Goal: Task Accomplishment & Management: Manage account settings

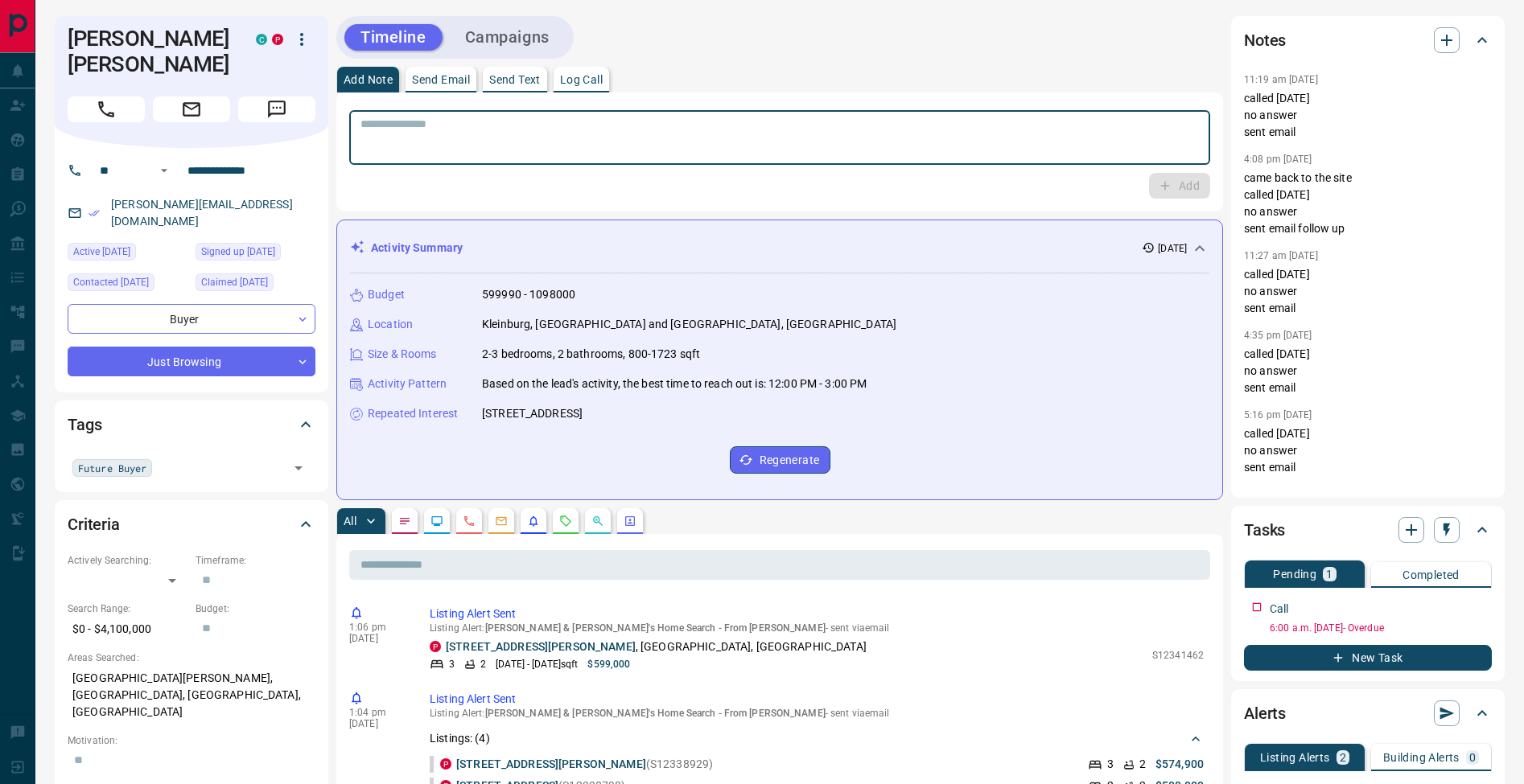
click at [585, 135] on textarea at bounding box center [780, 138] width 839 height 41
click at [585, 69] on button "Log Call" at bounding box center [581, 80] width 55 height 26
click at [1188, 183] on button "Log Call" at bounding box center [1179, 186] width 64 height 26
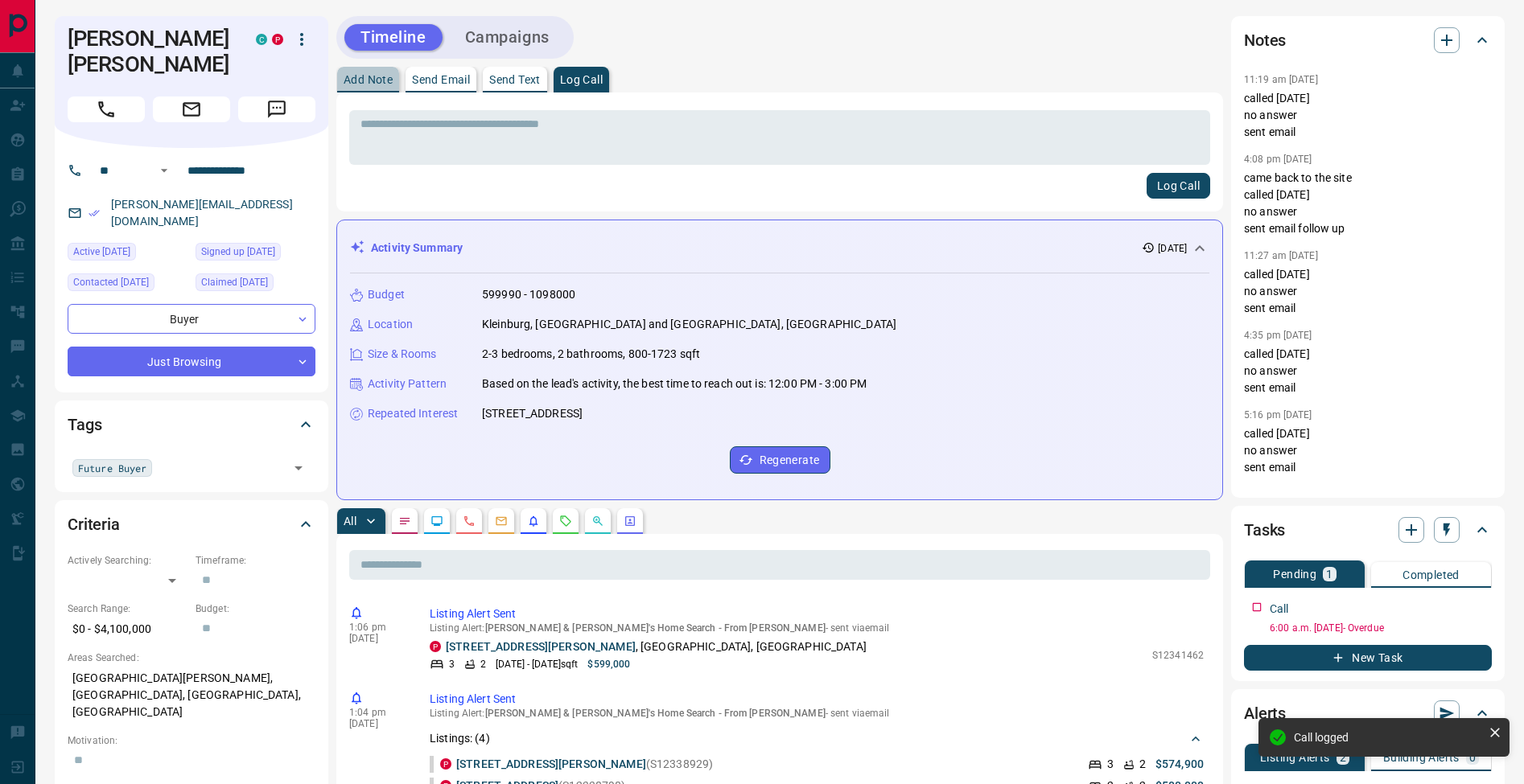
click at [387, 77] on p "Add Note" at bounding box center [368, 80] width 49 height 11
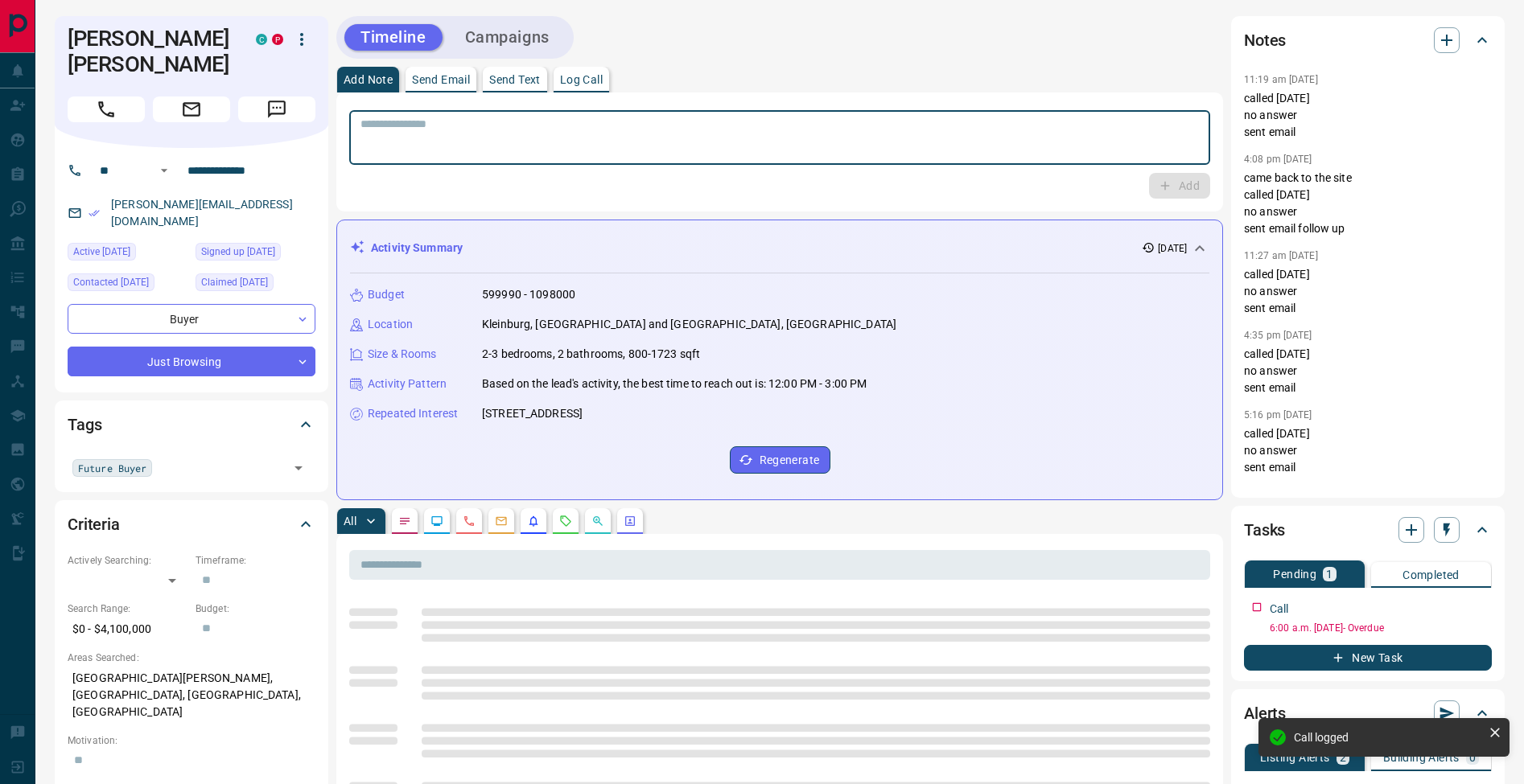
click at [724, 145] on textarea at bounding box center [780, 138] width 839 height 41
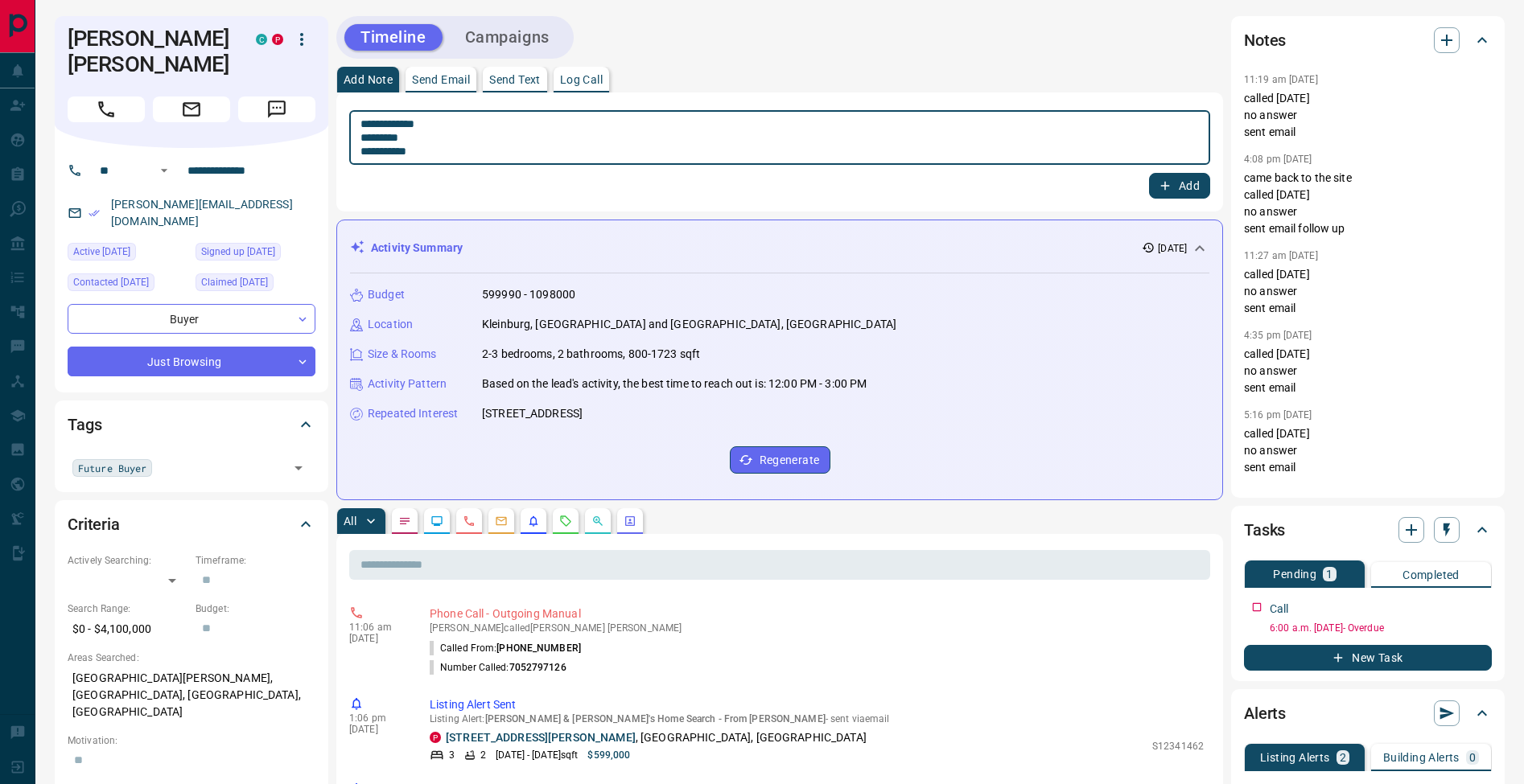
click at [366, 139] on textarea "**********" at bounding box center [780, 138] width 839 height 41
click at [446, 147] on textarea "**********" at bounding box center [780, 138] width 839 height 41
type textarea "**********"
click at [1195, 188] on button "Add" at bounding box center [1180, 186] width 61 height 26
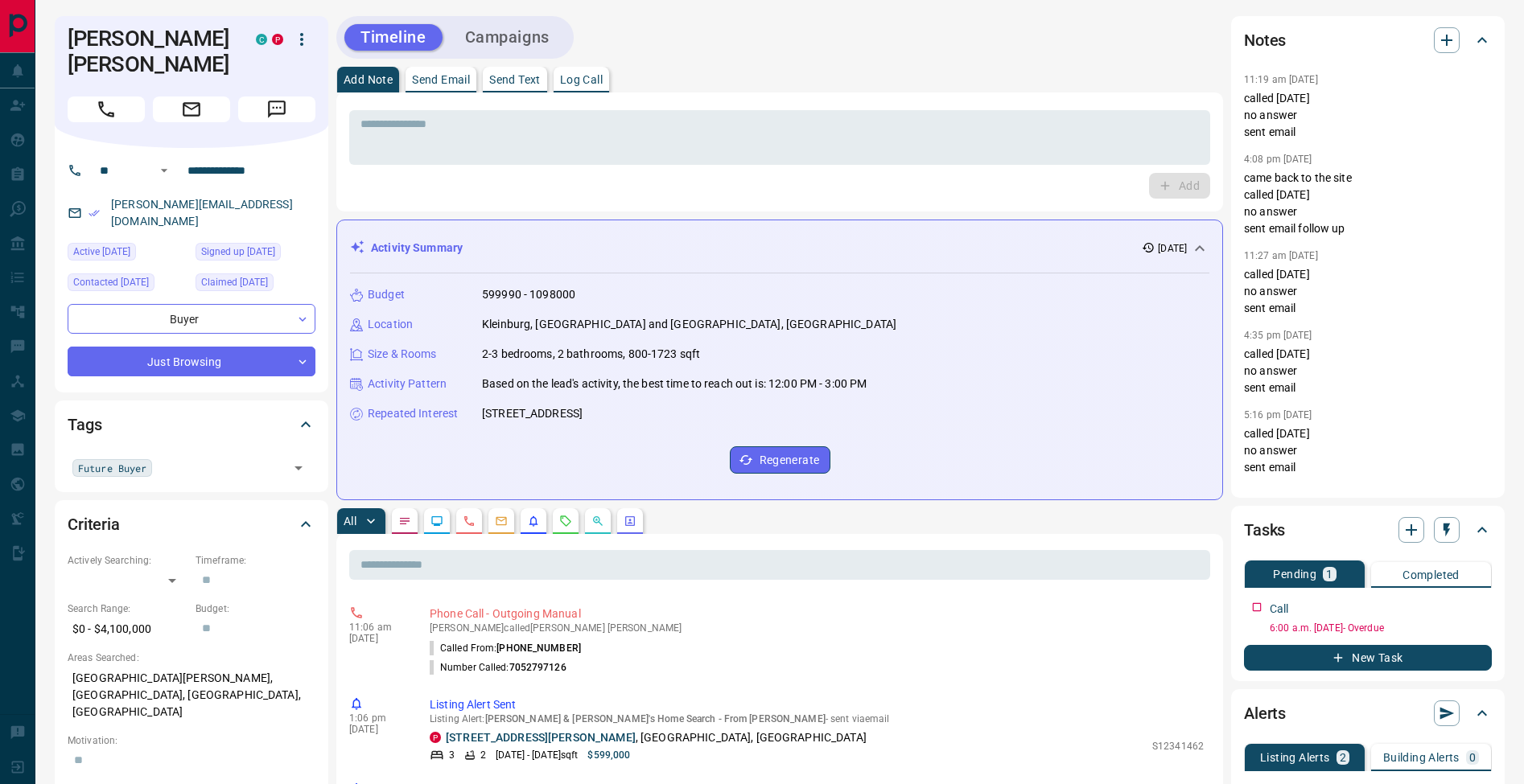
click at [521, 87] on button "Send Text" at bounding box center [515, 80] width 65 height 26
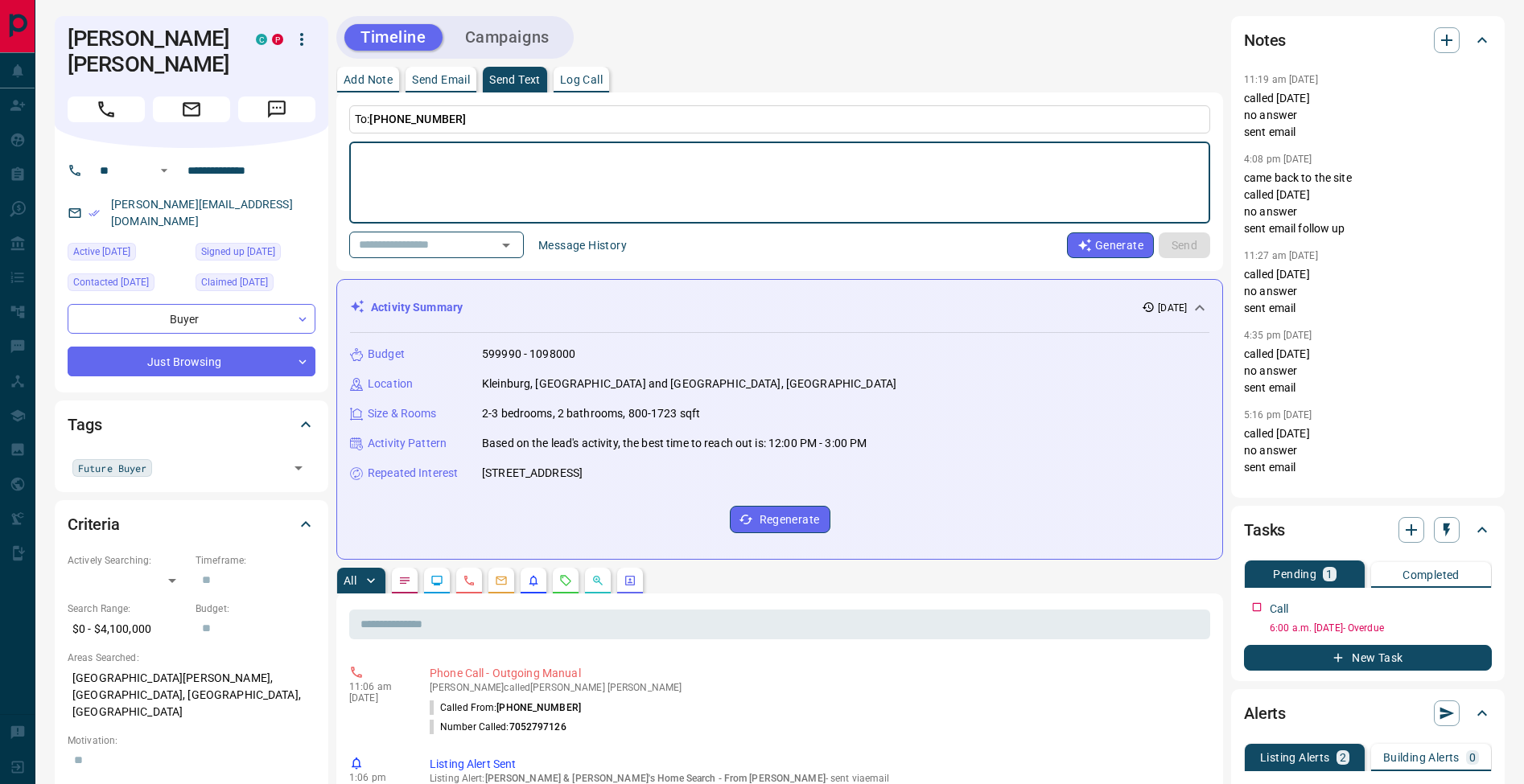
click at [590, 244] on button "Message History" at bounding box center [582, 245] width 108 height 26
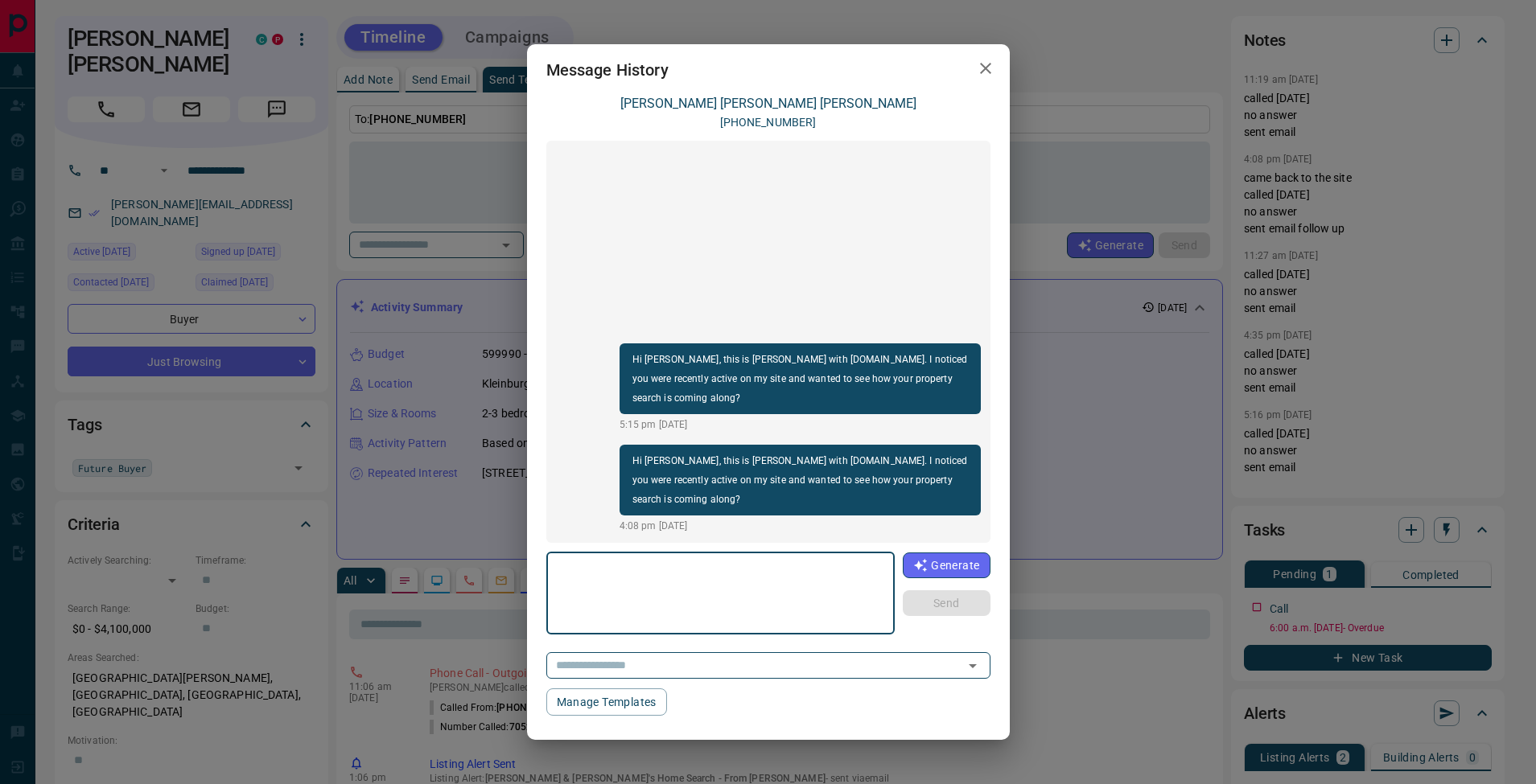
click at [985, 69] on icon "button" at bounding box center [986, 68] width 11 height 11
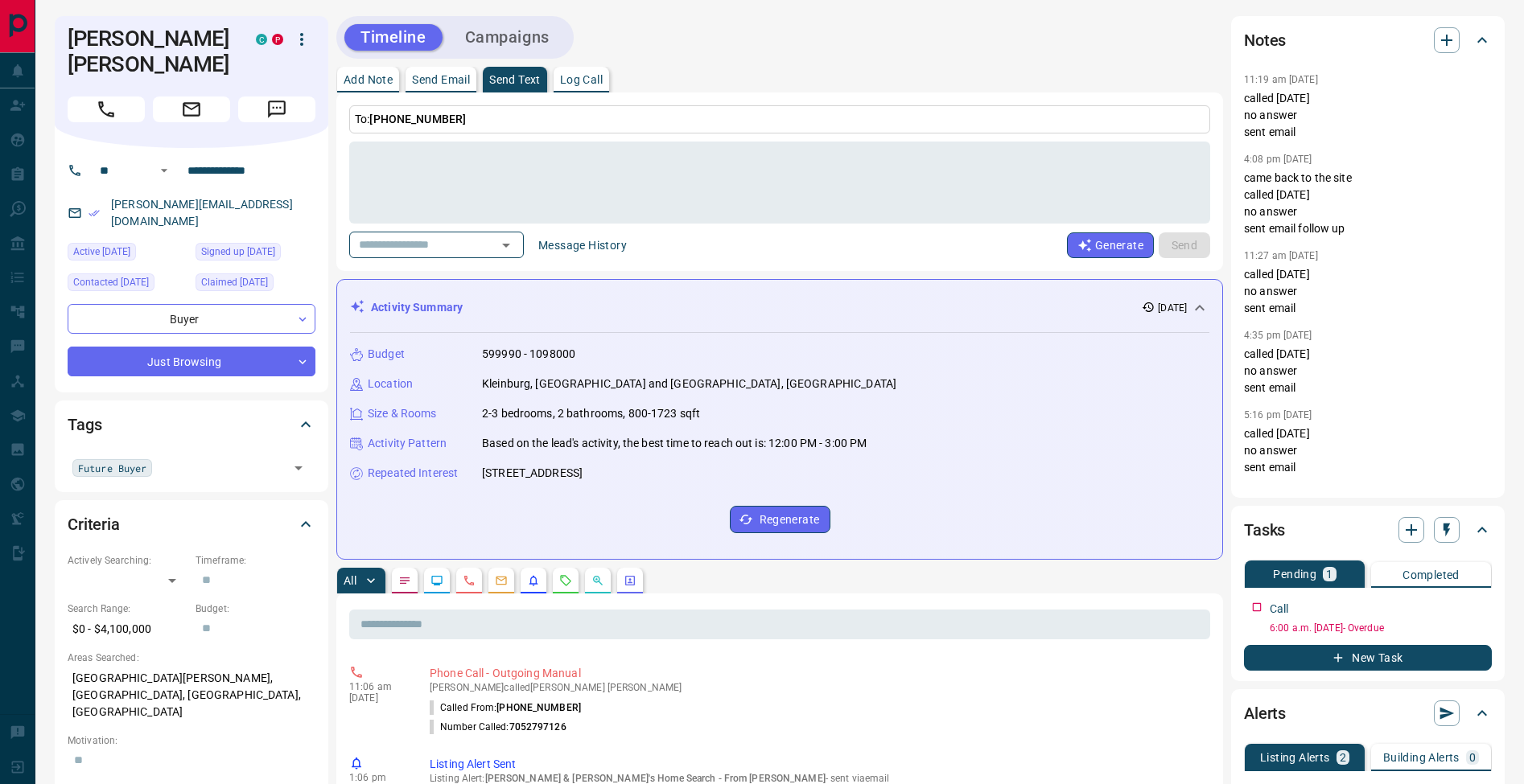
click at [374, 72] on button "Add Note" at bounding box center [368, 80] width 62 height 26
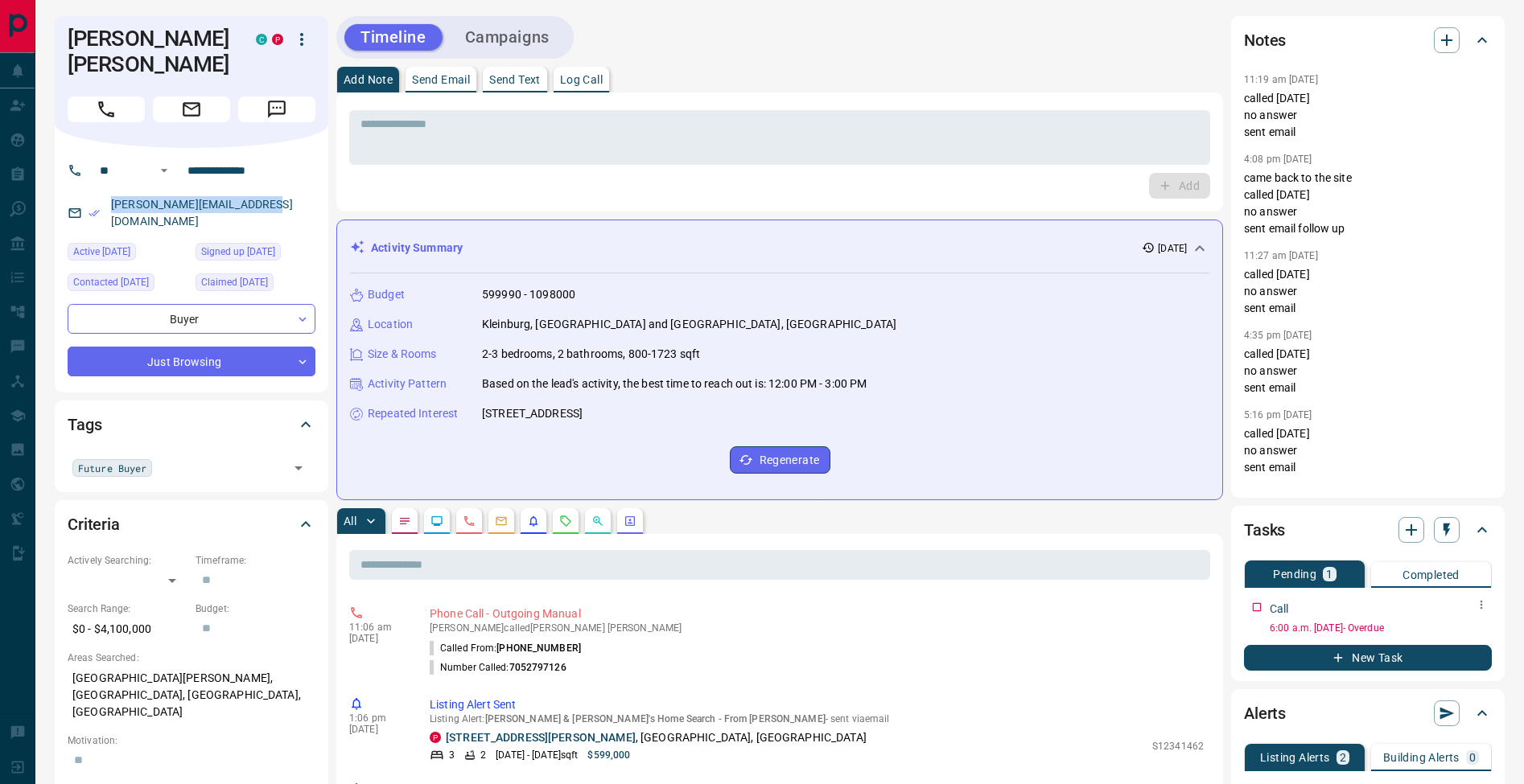
click at [1476, 605] on icon "button" at bounding box center [1482, 605] width 13 height 13
click at [1467, 641] on li "Edit" at bounding box center [1457, 635] width 71 height 24
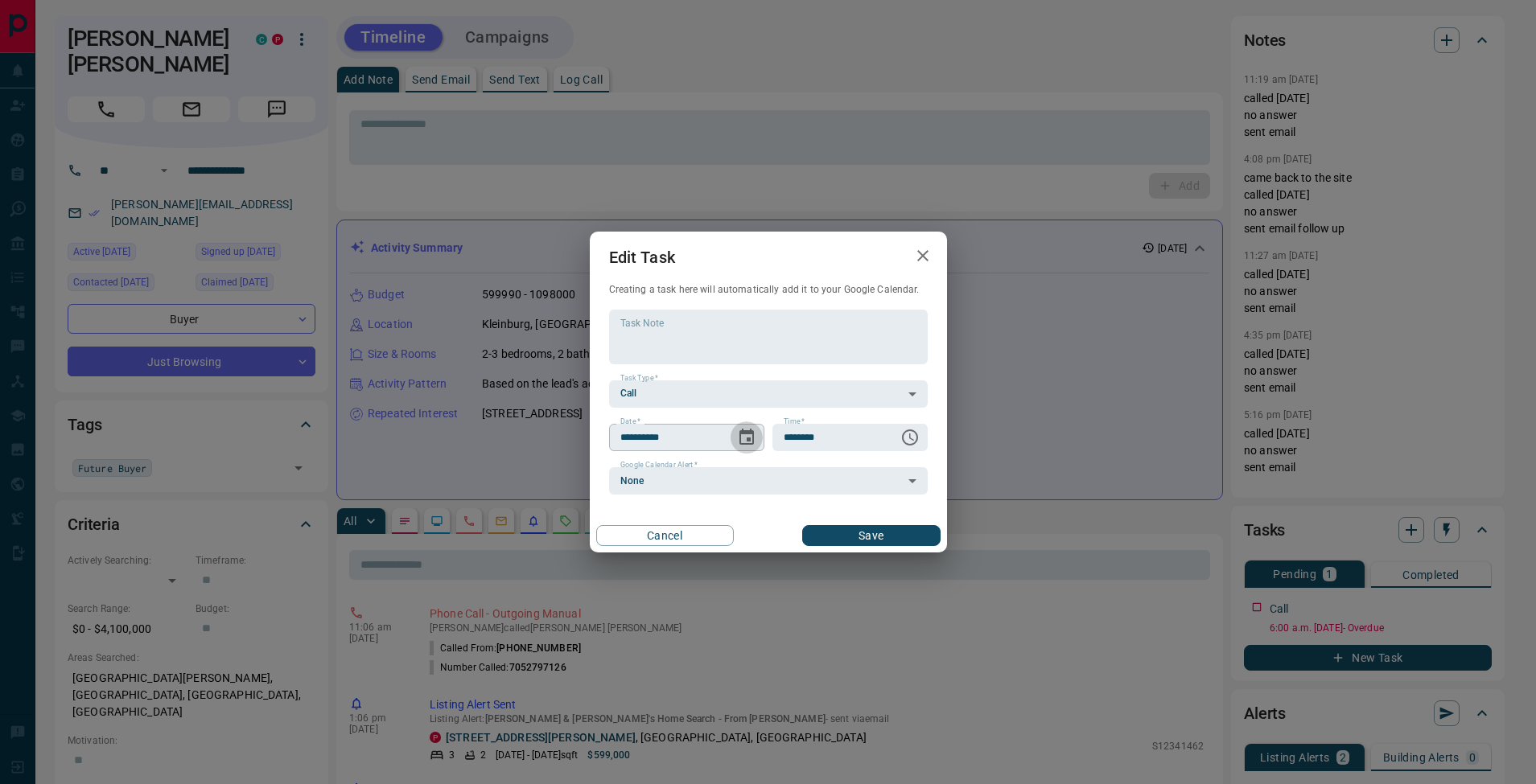
click at [748, 436] on icon "Choose date, selected date is Aug 13, 2025" at bounding box center [747, 437] width 20 height 20
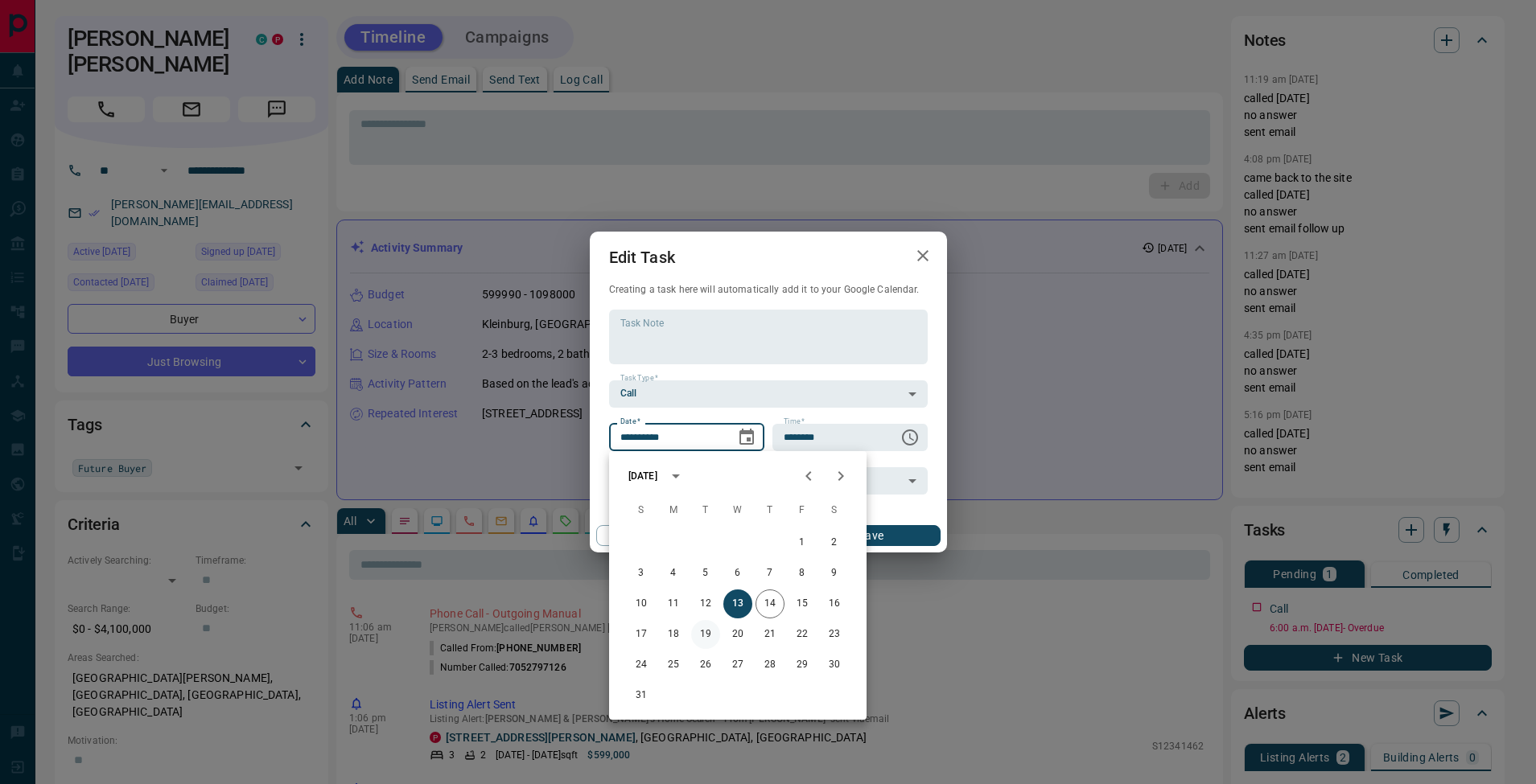
click at [715, 635] on button "19" at bounding box center [706, 634] width 29 height 29
type input "**********"
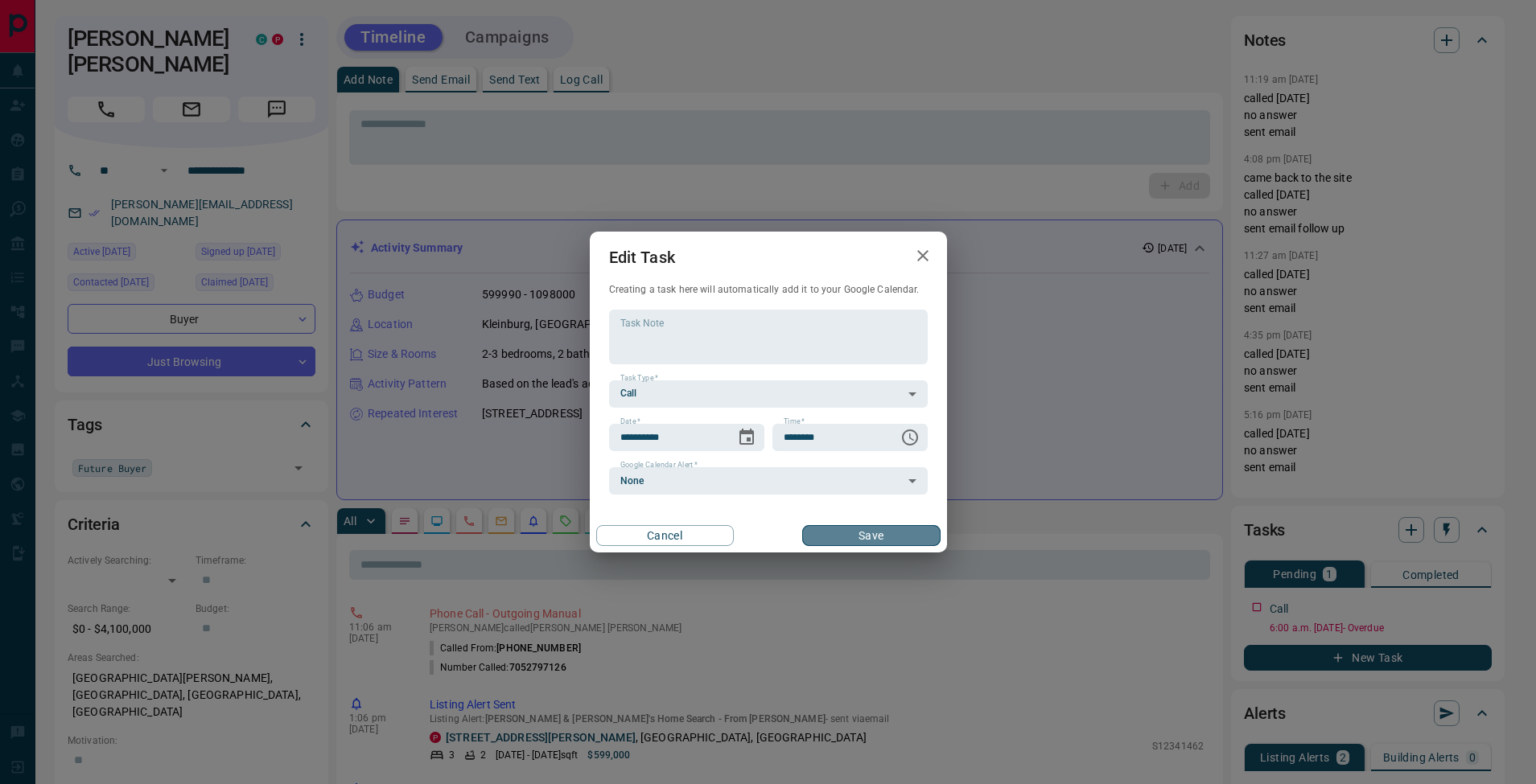
click at [905, 539] on button "Save" at bounding box center [870, 535] width 138 height 21
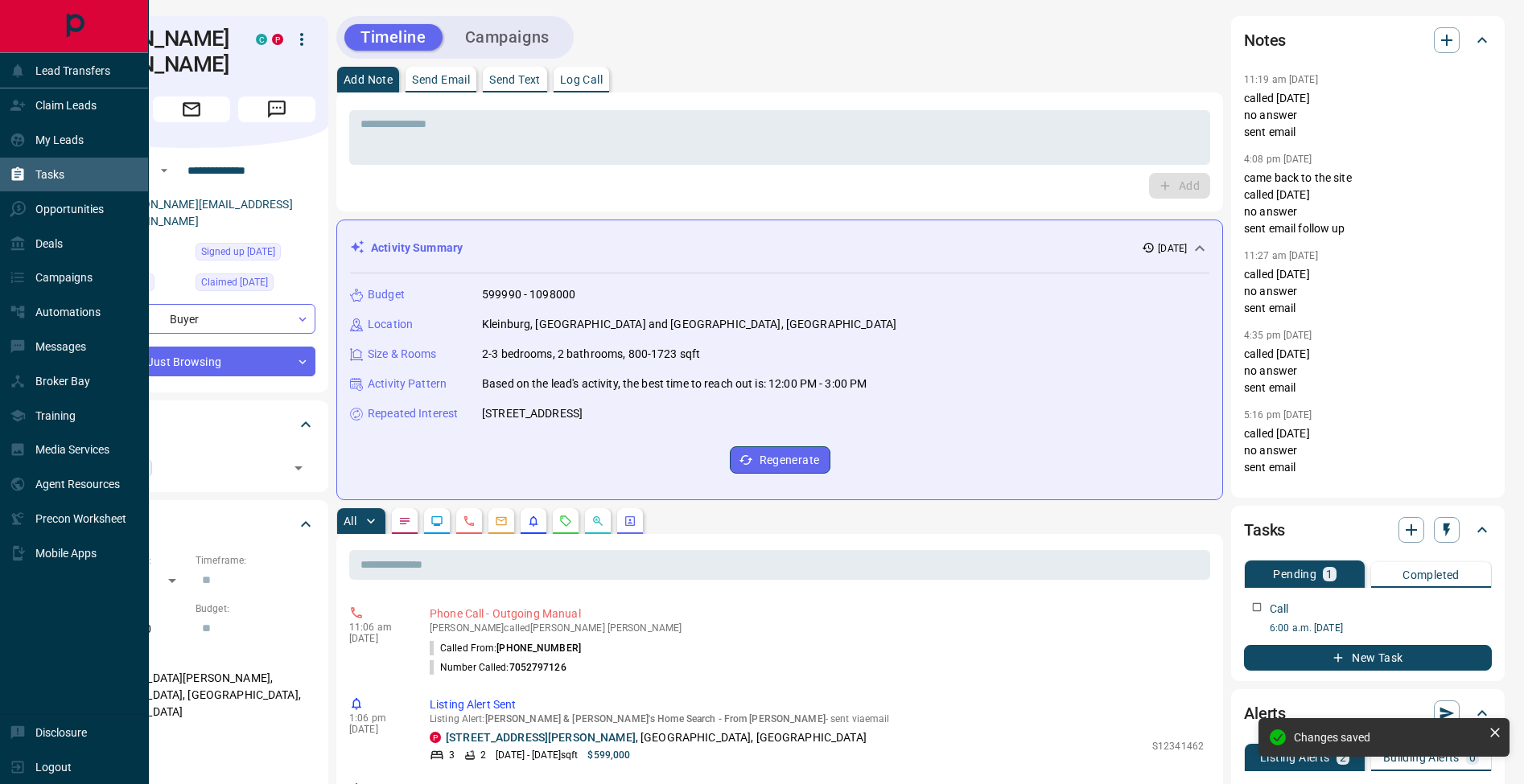
click at [31, 179] on div "Tasks" at bounding box center [37, 175] width 54 height 26
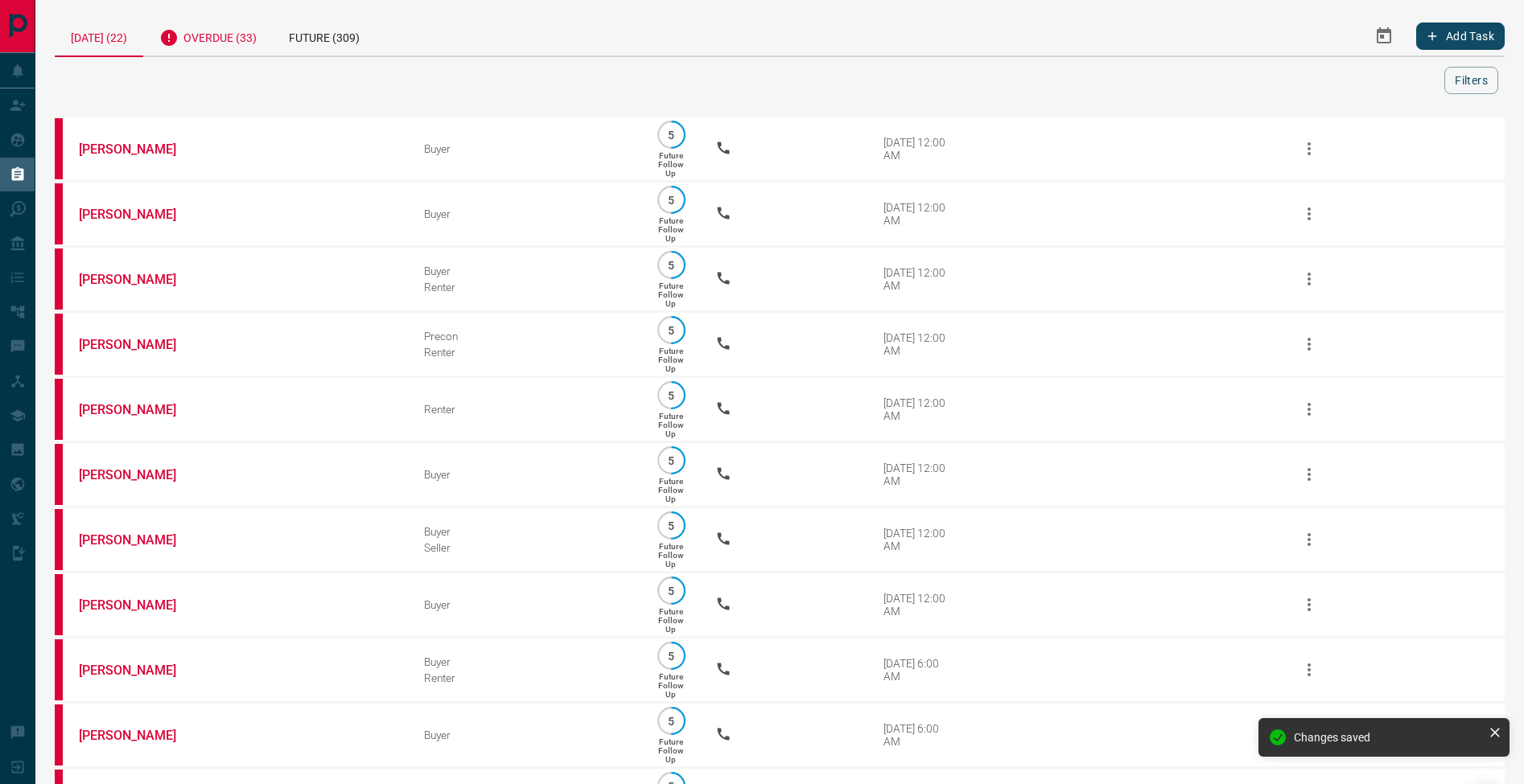
click at [260, 39] on div "Overdue (33)" at bounding box center [208, 36] width 129 height 39
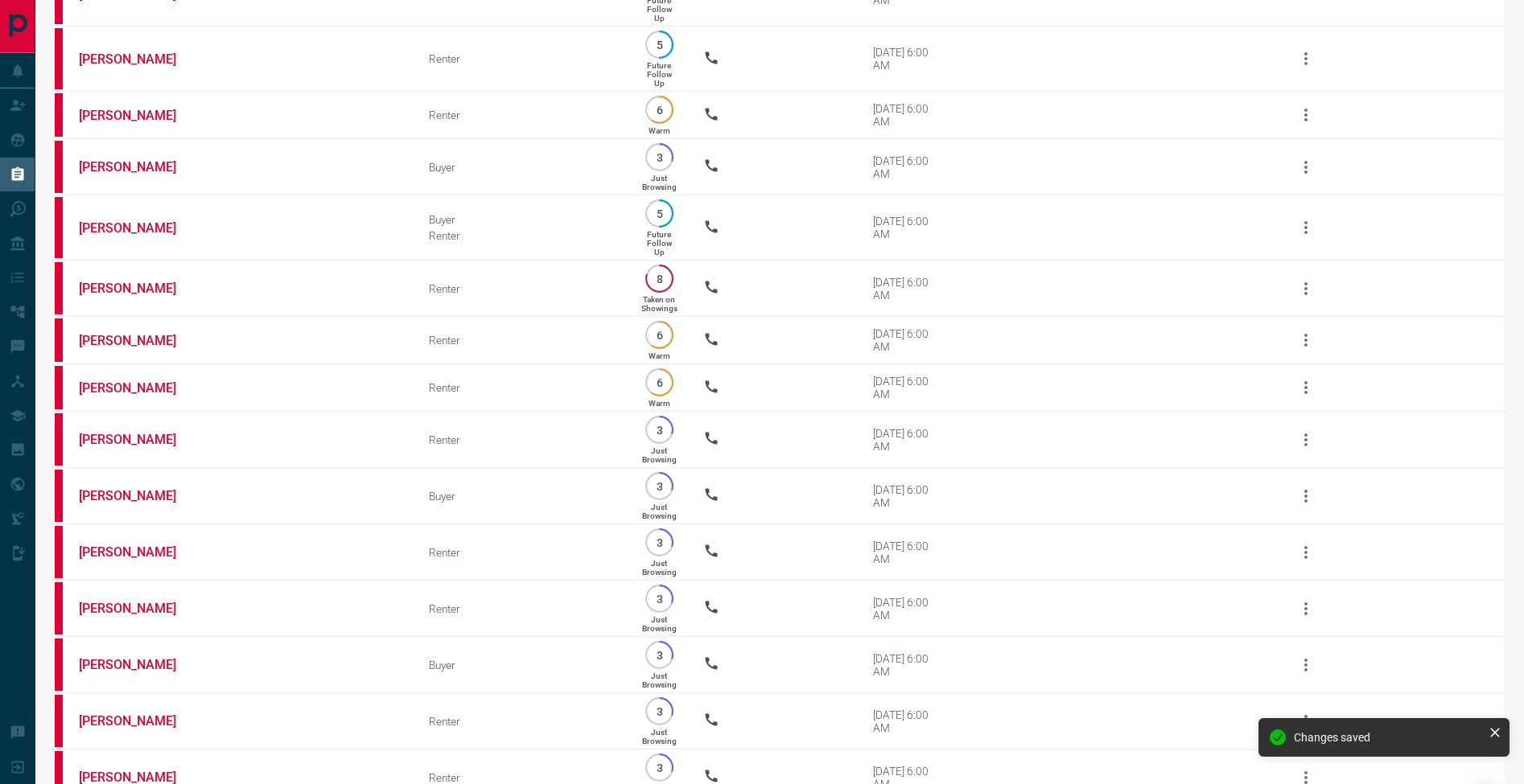
scroll to position [1392, 0]
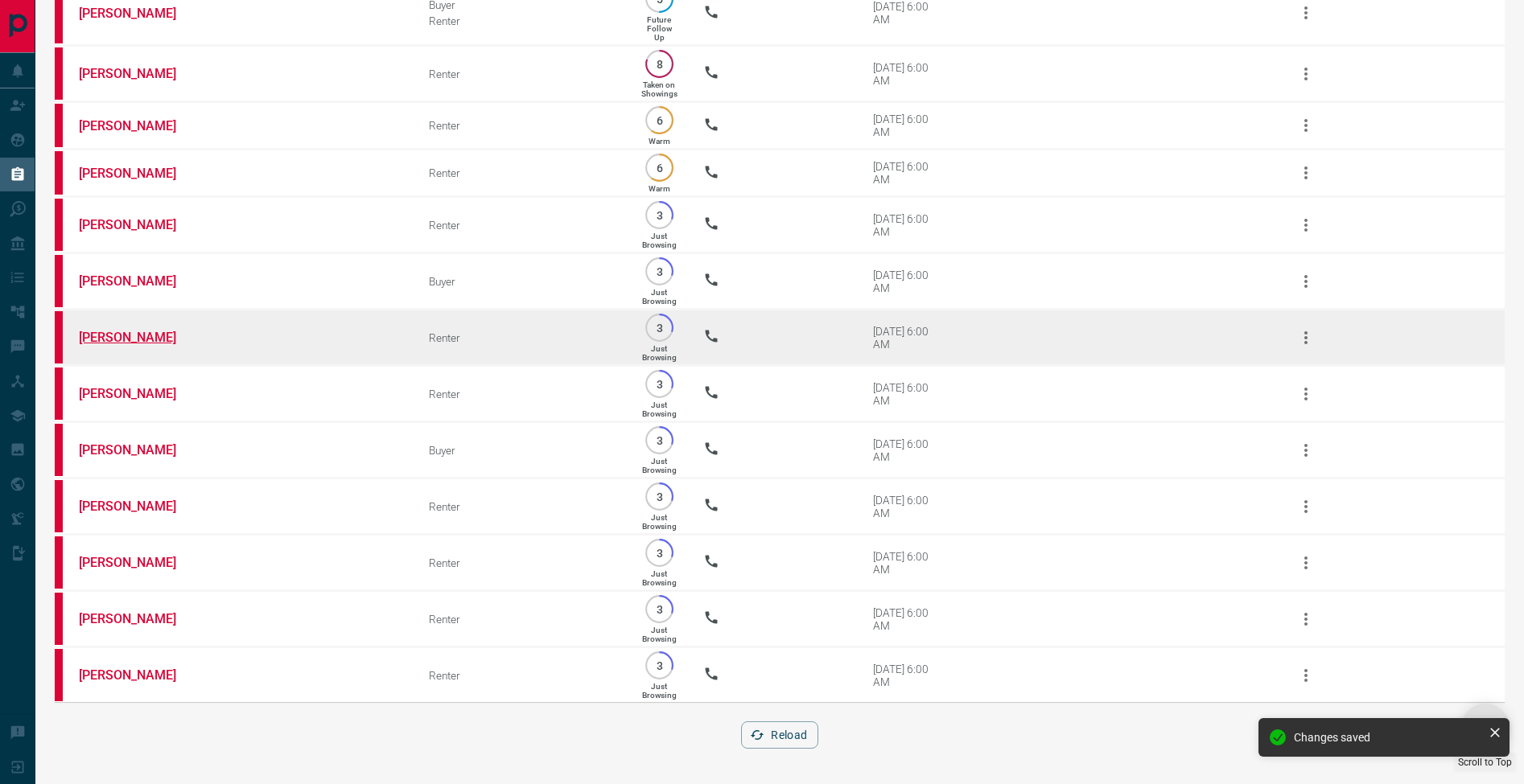
click at [134, 333] on link "[PERSON_NAME]" at bounding box center [139, 338] width 121 height 15
